Goal: Information Seeking & Learning: Learn about a topic

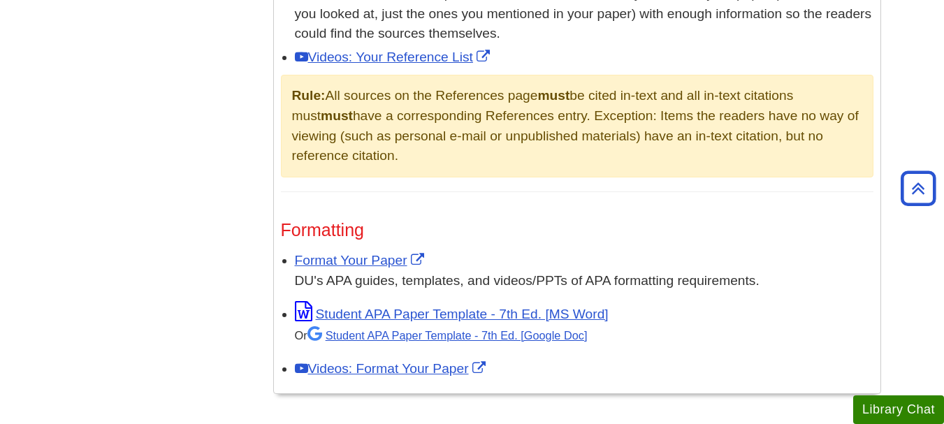
scroll to position [1013, 0]
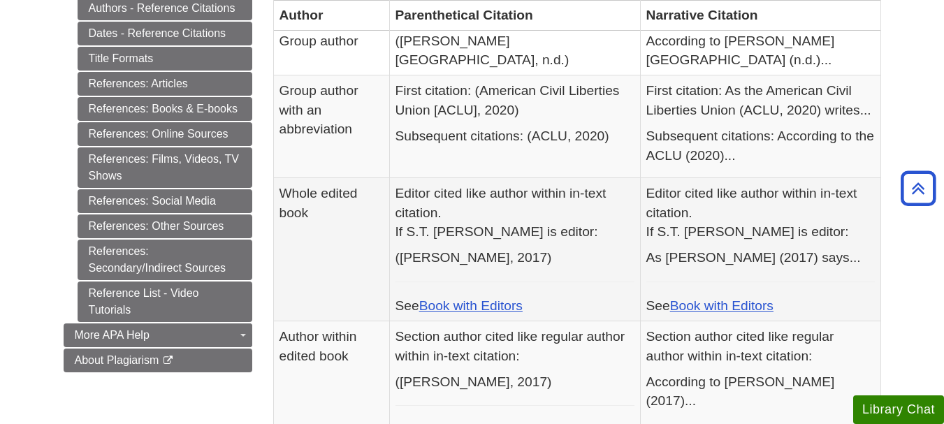
scroll to position [646, 0]
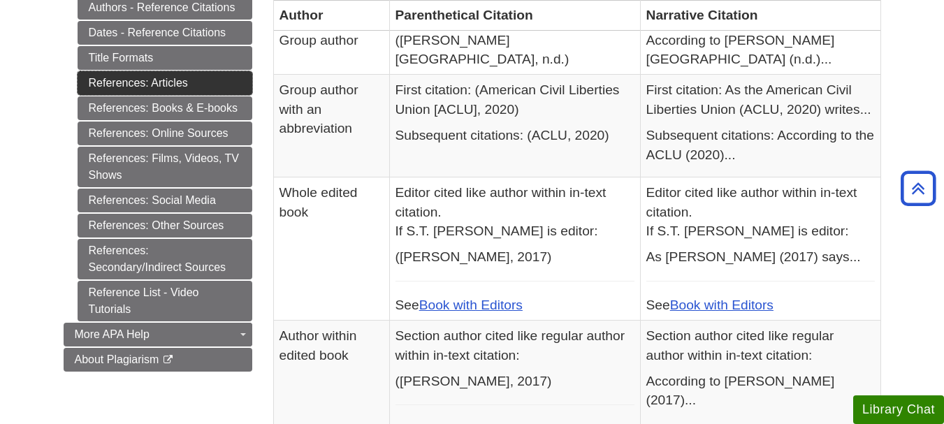
click at [210, 80] on link "References: Articles" at bounding box center [165, 83] width 175 height 24
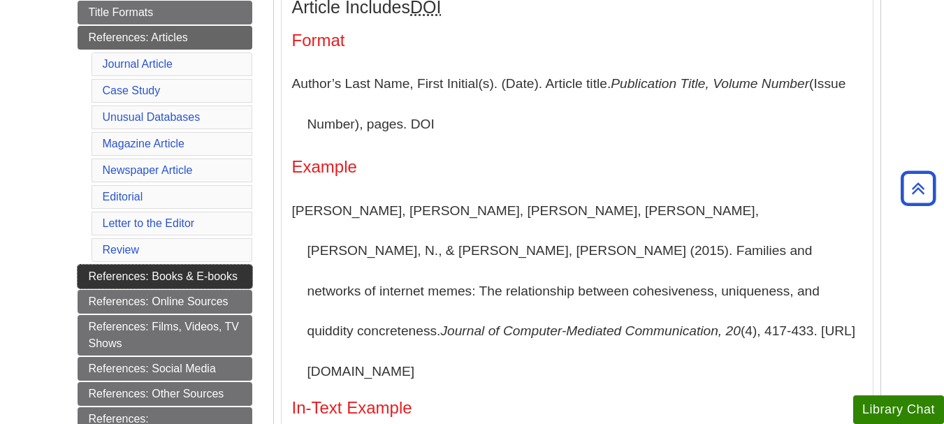
scroll to position [384, 0]
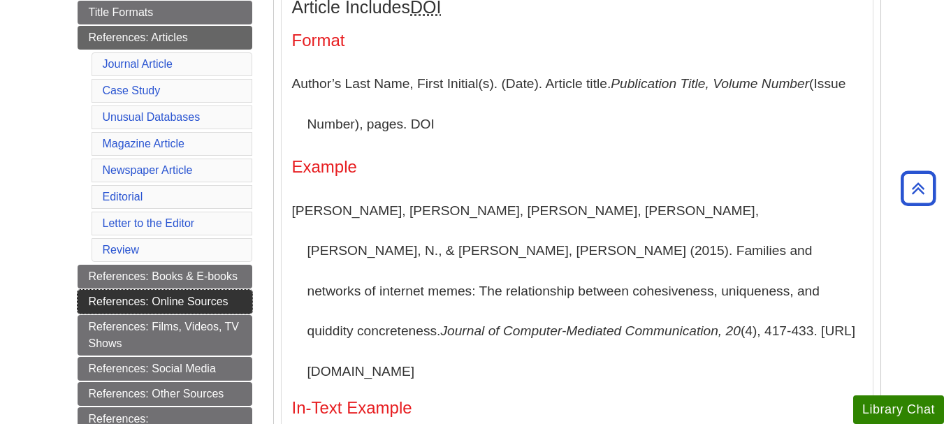
click at [213, 300] on link "References: Online Sources" at bounding box center [165, 302] width 175 height 24
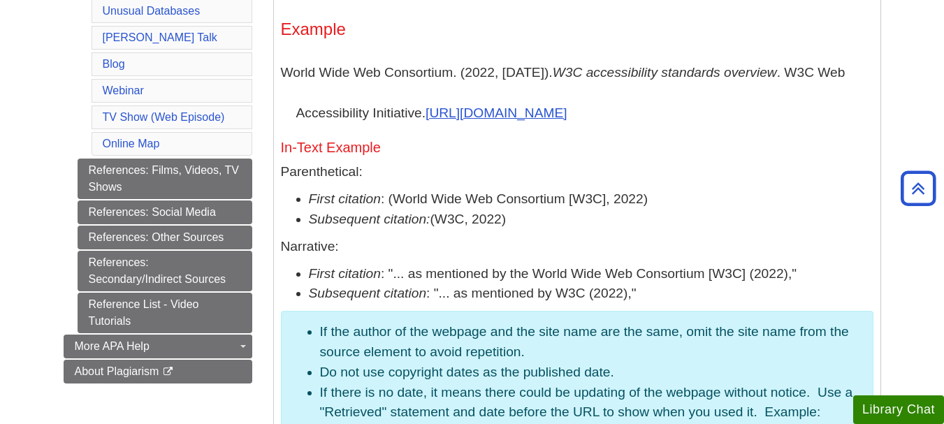
scroll to position [908, 0]
